Goal: Information Seeking & Learning: Learn about a topic

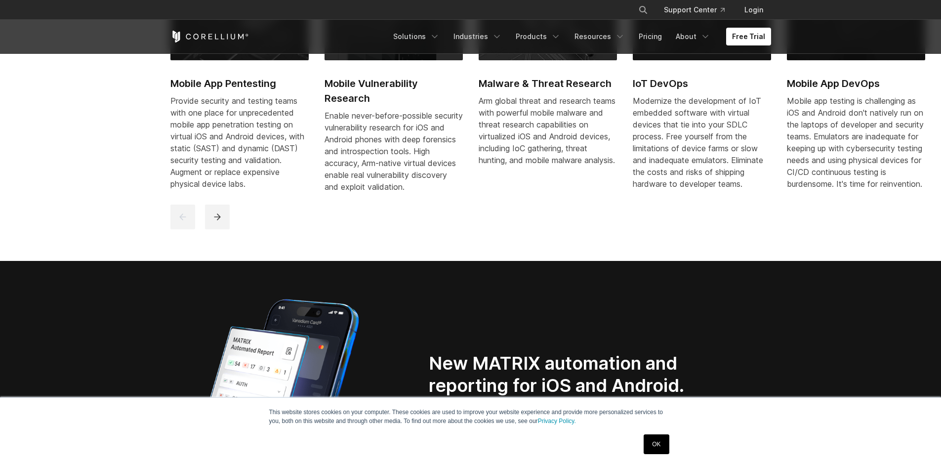
click at [660, 447] on link "OK" at bounding box center [656, 444] width 25 height 20
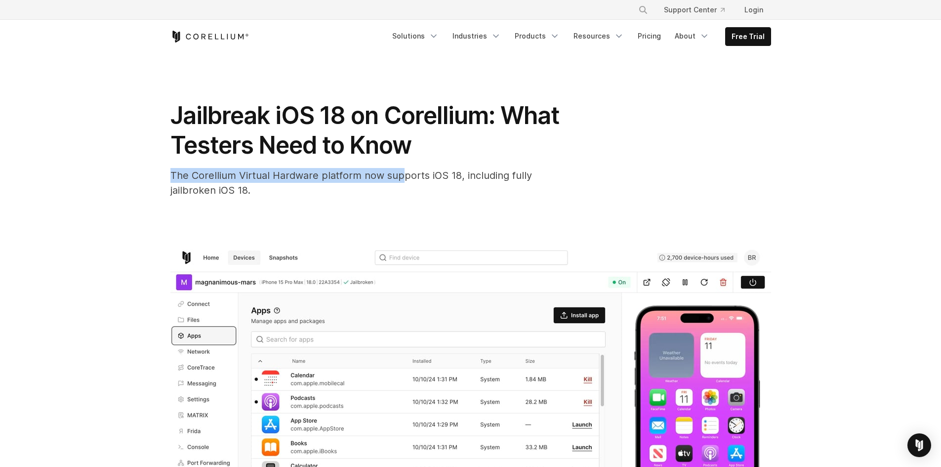
drag, startPoint x: 168, startPoint y: 174, endPoint x: 411, endPoint y: 177, distance: 242.6
click at [399, 179] on div "Jailbreak iOS 18 on Corellium: What Testers Need to Know The Corellium Virtual …" at bounding box center [471, 354] width 632 height 602
drag, startPoint x: 426, startPoint y: 174, endPoint x: 477, endPoint y: 167, distance: 51.0
click at [469, 168] on div "The Corellium Virtual Hardware platform now supports iOS 18, including fully ja…" at bounding box center [367, 183] width 395 height 30
drag, startPoint x: 484, startPoint y: 171, endPoint x: 510, endPoint y: 172, distance: 26.2
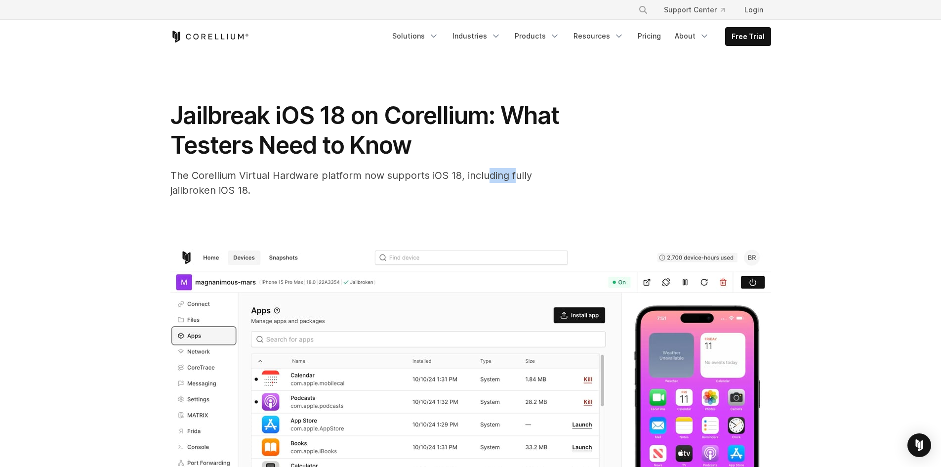
click at [509, 172] on span "The Corellium Virtual Hardware platform now supports iOS 18, including fully ja…" at bounding box center [351, 182] width 362 height 27
drag, startPoint x: 197, startPoint y: 192, endPoint x: 246, endPoint y: 195, distance: 49.0
click at [246, 195] on span "The Corellium Virtual Hardware platform now supports iOS 18, including fully ja…" at bounding box center [351, 182] width 362 height 27
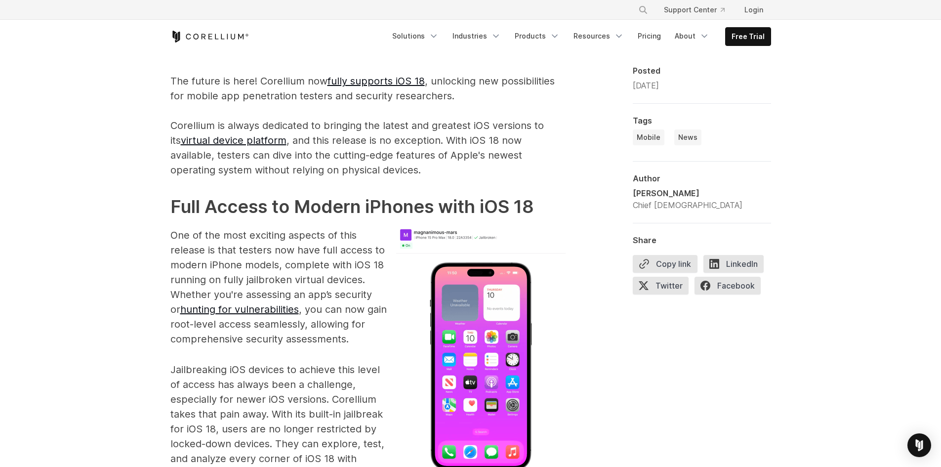
scroll to position [593, 0]
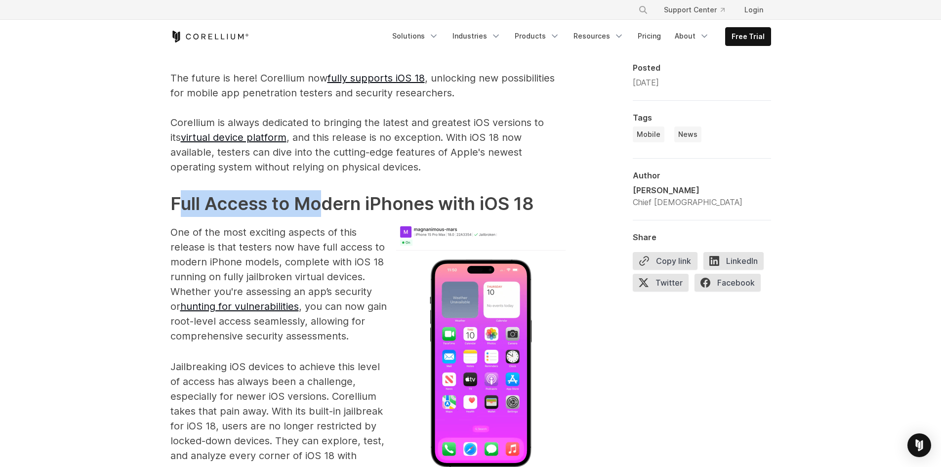
drag, startPoint x: 283, startPoint y: 204, endPoint x: 427, endPoint y: 200, distance: 144.3
click at [332, 203] on strong "Full Access to Modern iPhones with iOS 18" at bounding box center [352, 204] width 364 height 22
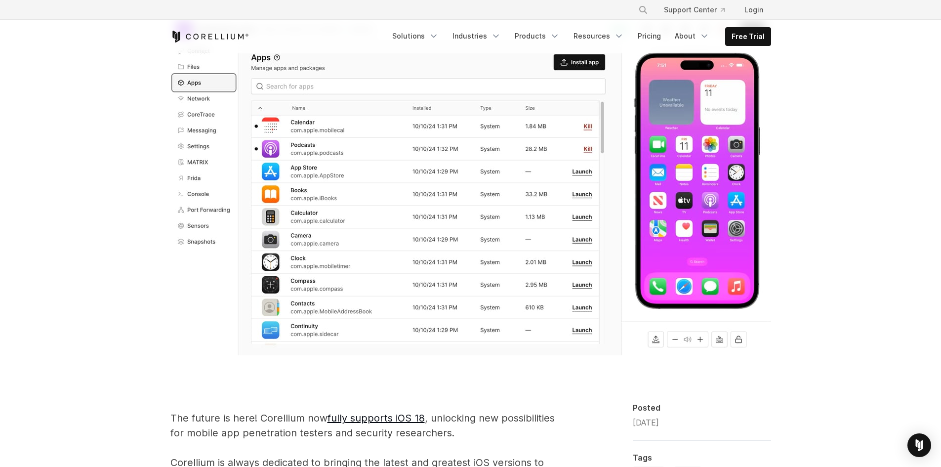
scroll to position [198, 0]
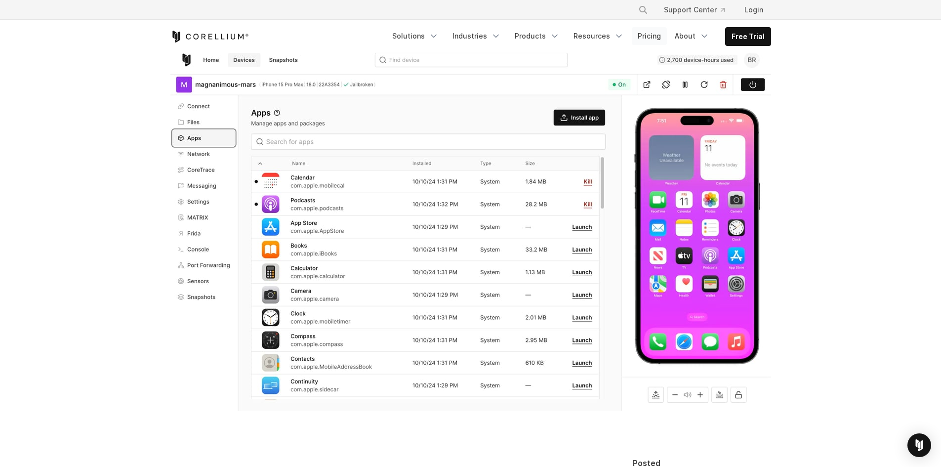
click at [658, 34] on link "Pricing" at bounding box center [649, 36] width 35 height 18
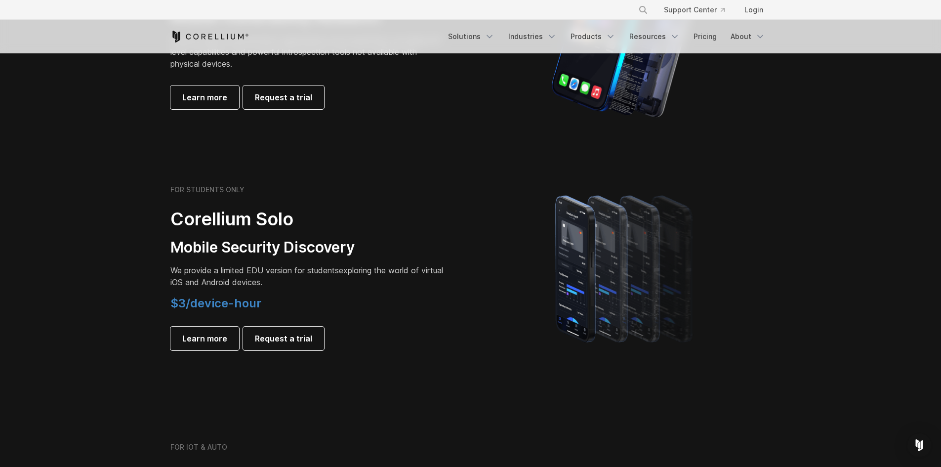
scroll to position [642, 0]
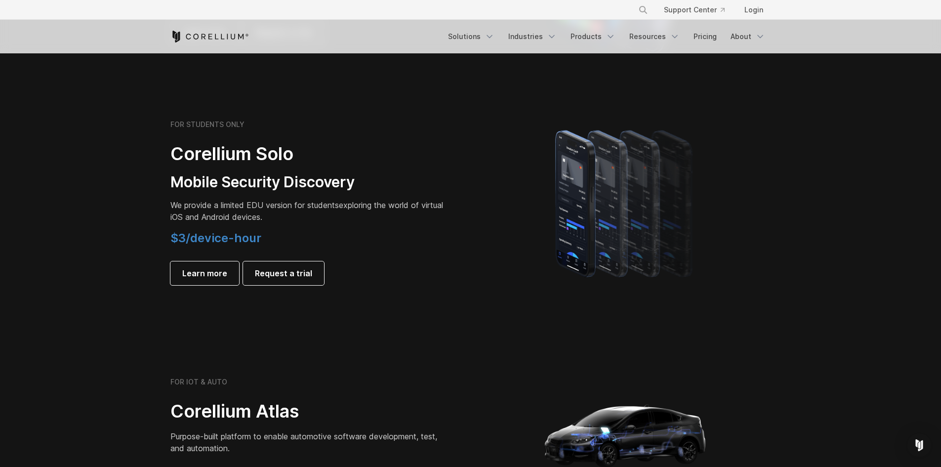
click at [193, 157] on h2 "Corellium Solo" at bounding box center [308, 154] width 277 height 22
click at [197, 161] on h2 "Corellium Solo" at bounding box center [308, 154] width 277 height 22
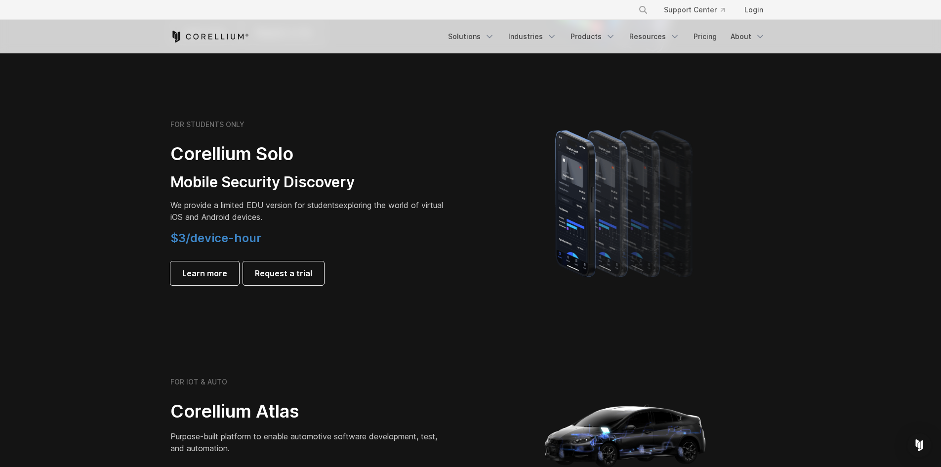
click at [293, 209] on span "We provide a limited EDU version for students" at bounding box center [254, 205] width 168 height 10
drag, startPoint x: 278, startPoint y: 238, endPoint x: 157, endPoint y: 243, distance: 121.7
click at [157, 243] on section "FOR STUDENTS ONLY Corellium Solo Mobile Security Discovery We provide a limited…" at bounding box center [470, 202] width 941 height 236
click at [283, 220] on p "We provide a limited EDU version for students exploring the world of virtual iO…" at bounding box center [308, 211] width 277 height 24
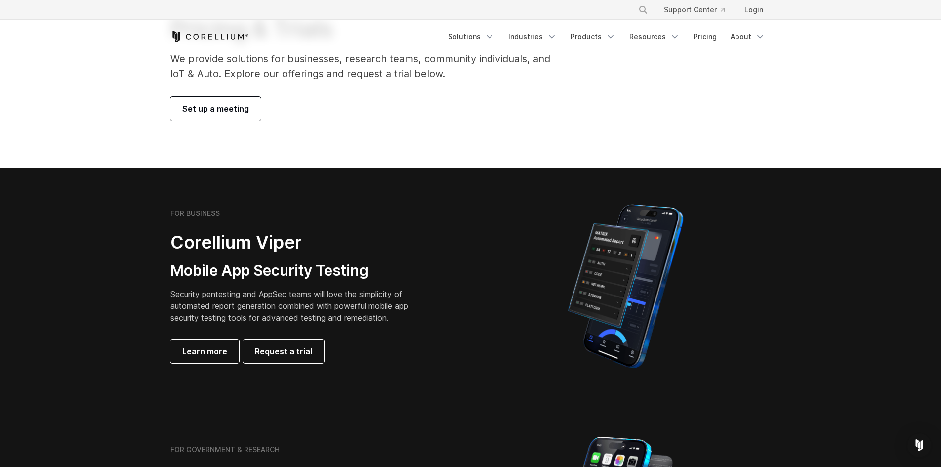
scroll to position [0, 0]
